Goal: Information Seeking & Learning: Find specific fact

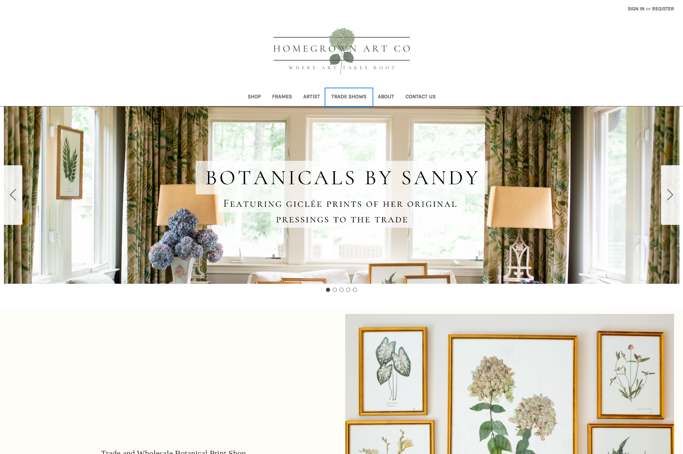
click at [358, 96] on link "Trade Shows" at bounding box center [349, 97] width 46 height 17
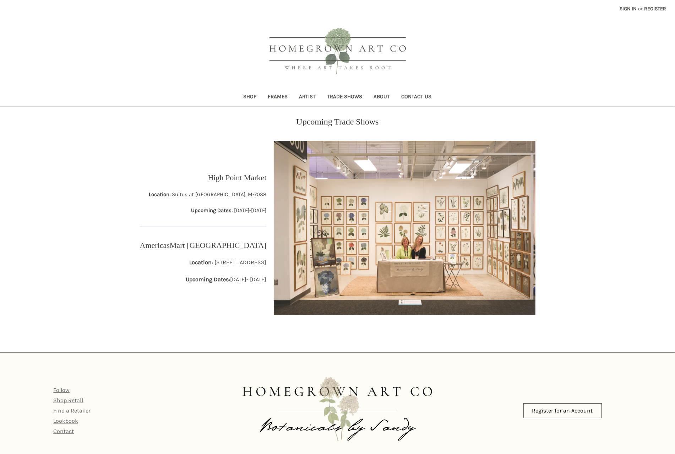
drag, startPoint x: 618, startPoint y: 98, endPoint x: 613, endPoint y: 99, distance: 4.7
click at [614, 99] on div "Shop Frames Artist Trade Shows About Contact Us Sign in or Register" at bounding box center [337, 97] width 675 height 17
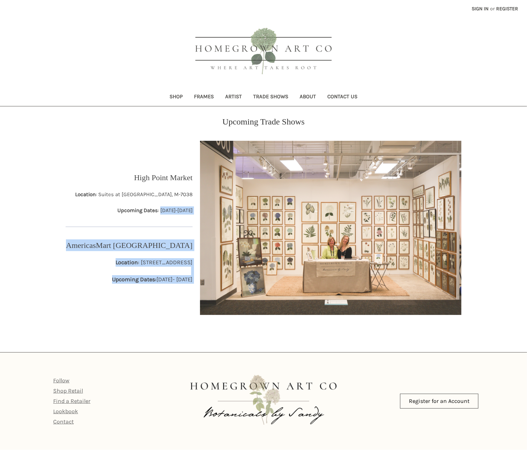
drag, startPoint x: 145, startPoint y: 212, endPoint x: 205, endPoint y: 213, distance: 60.4
click at [207, 213] on div "High Point Market Location : Suites at Market Square, M-7038 Upcoming Dates : O…" at bounding box center [264, 228] width 404 height 174
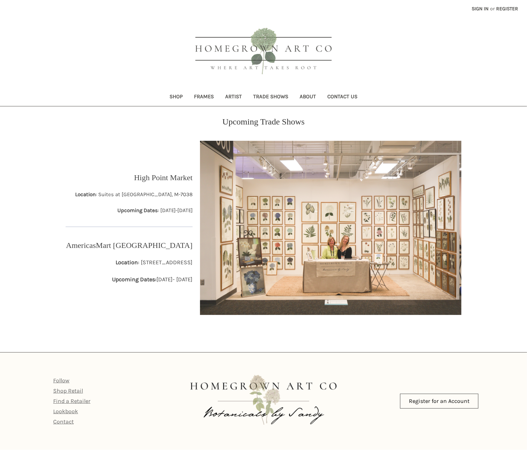
click at [186, 210] on p "Upcoming Dates : October 25-29, 2025" at bounding box center [133, 211] width 117 height 8
drag, startPoint x: 143, startPoint y: 210, endPoint x: 194, endPoint y: 210, distance: 50.8
click at [193, 210] on div "High Point Market Location : Suites at Market Square, M-7038 Upcoming Dates : O…" at bounding box center [129, 228] width 135 height 174
copy p "October 25-29, 2025"
drag, startPoint x: 295, startPoint y: 399, endPoint x: 463, endPoint y: 396, distance: 168.3
